Goal: Transaction & Acquisition: Purchase product/service

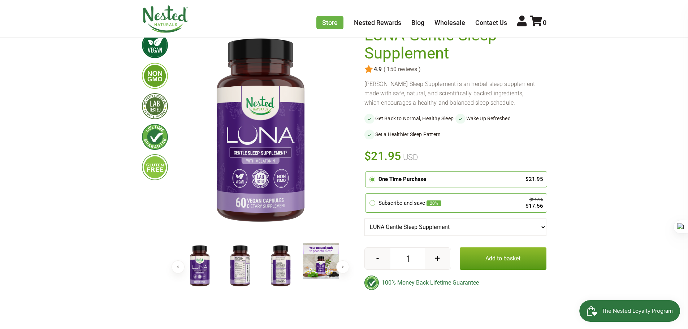
scroll to position [181, 0]
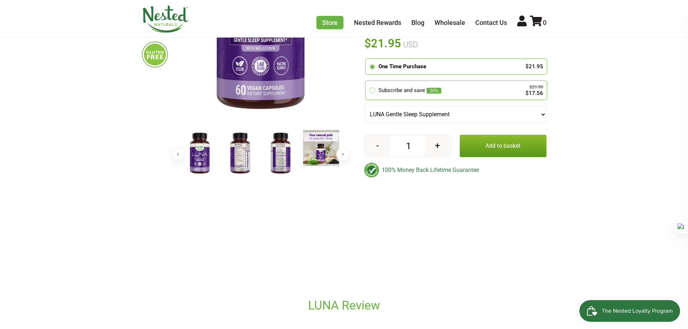
click at [234, 158] on img at bounding box center [240, 153] width 36 height 47
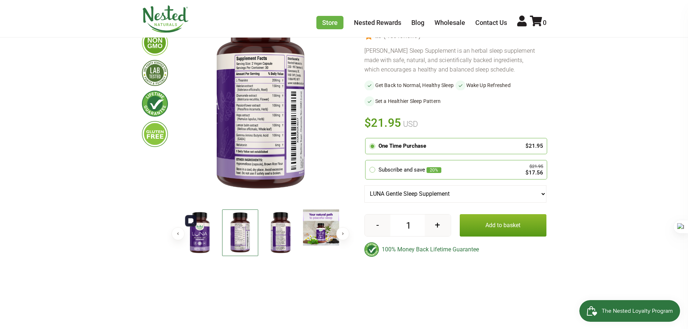
scroll to position [72, 0]
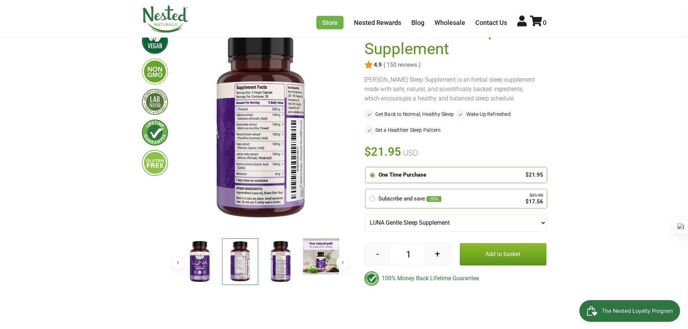
click at [283, 262] on img at bounding box center [281, 261] width 36 height 47
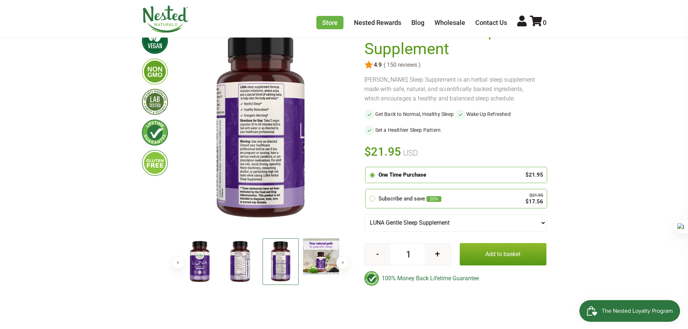
click at [318, 255] on img at bounding box center [321, 256] width 36 height 36
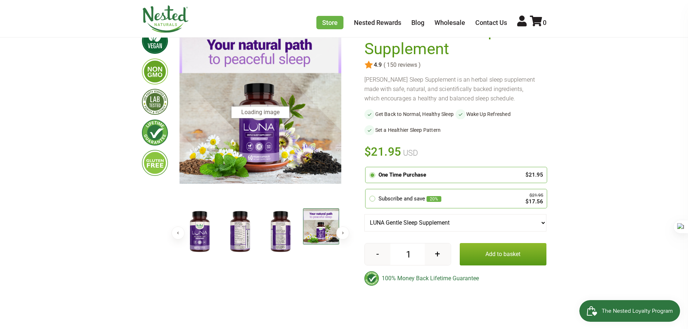
click at [285, 255] on img at bounding box center [281, 231] width 36 height 47
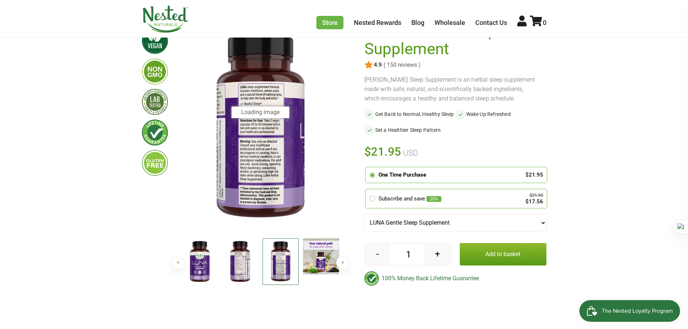
click at [243, 263] on img at bounding box center [240, 261] width 36 height 47
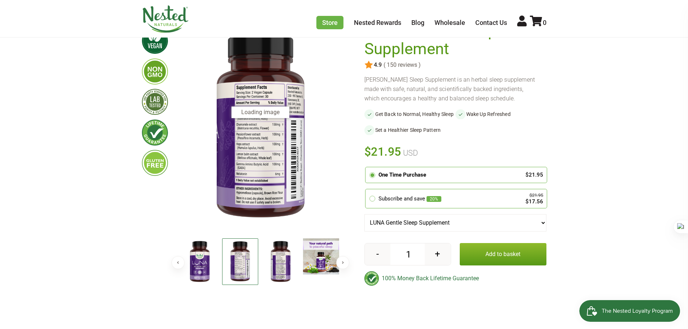
click at [197, 260] on img at bounding box center [200, 261] width 36 height 47
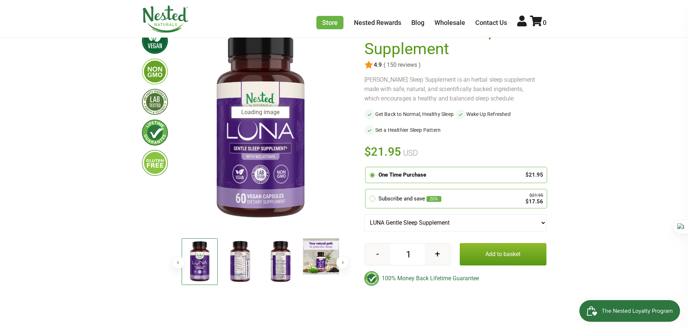
click at [242, 264] on img at bounding box center [240, 261] width 36 height 47
